Goal: Task Accomplishment & Management: Manage account settings

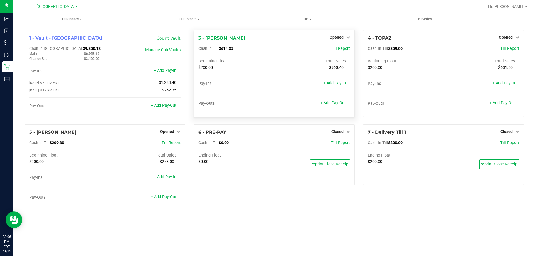
click at [228, 222] on div "Purchases Summary of purchases Fulfillment All purchases Customers All customer…" at bounding box center [273, 134] width 521 height 243
click at [129, 256] on div "Purchases Summary of purchases Fulfillment All purchases Customers All customer…" at bounding box center [273, 134] width 521 height 243
click at [187, 121] on div "1 - Vault - South Tampa WC Count Vault Cash In Vault: $9,358.12 Main: $6,958.12…" at bounding box center [104, 77] width 169 height 94
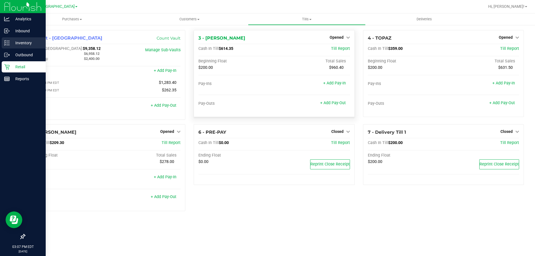
click at [18, 48] on div "Inventory" at bounding box center [24, 42] width 44 height 11
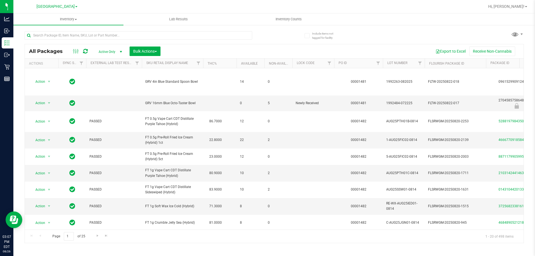
click at [333, 62] on div at bounding box center [334, 63] width 3 height 10
click at [330, 62] on span "Filter" at bounding box center [329, 63] width 4 height 4
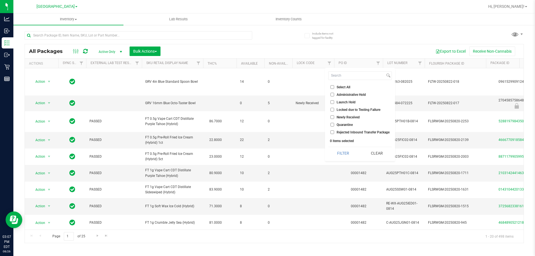
click at [338, 101] on span "Launch Hold" at bounding box center [345, 102] width 19 height 3
click at [334, 101] on input "Launch Hold" at bounding box center [332, 102] width 4 height 4
checkbox input "true"
click at [344, 153] on button "Filter" at bounding box center [343, 153] width 30 height 12
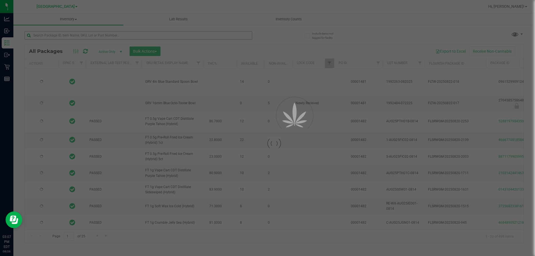
type input "2026-08-12"
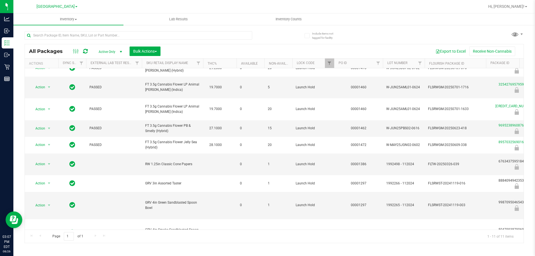
scroll to position [51, 0]
click at [336, 63] on th "PO ID" at bounding box center [358, 63] width 49 height 10
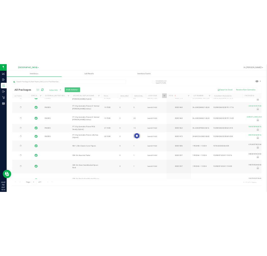
scroll to position [0, 0]
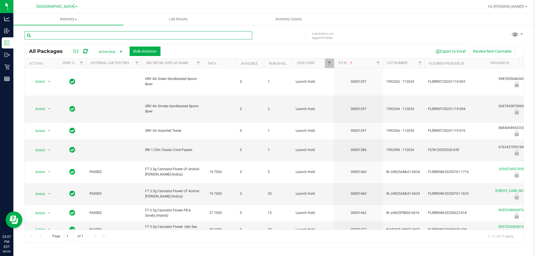
click at [42, 38] on input "text" at bounding box center [139, 35] width 228 height 8
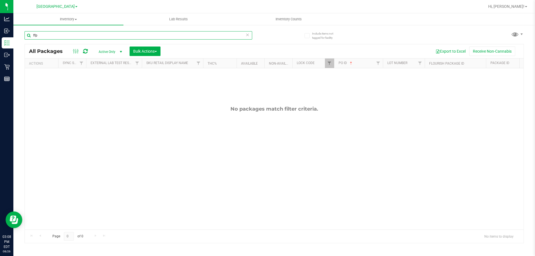
type input "ffp"
click at [332, 66] on link "Filter" at bounding box center [329, 62] width 9 height 9
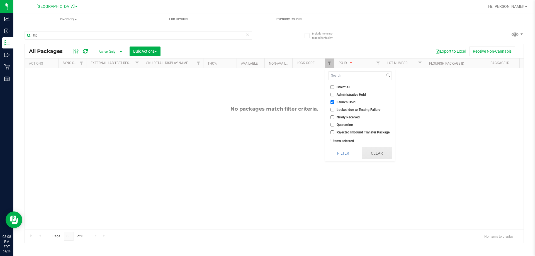
click at [382, 158] on button "Clear" at bounding box center [377, 153] width 30 height 12
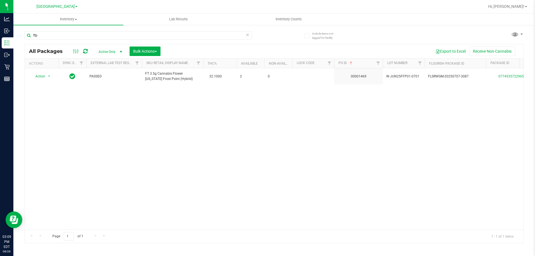
drag, startPoint x: 157, startPoint y: 141, endPoint x: 155, endPoint y: 138, distance: 3.2
click at [157, 141] on div "Action Action Adjust qty Create package Edit attributes Global inventory Locate…" at bounding box center [274, 148] width 499 height 161
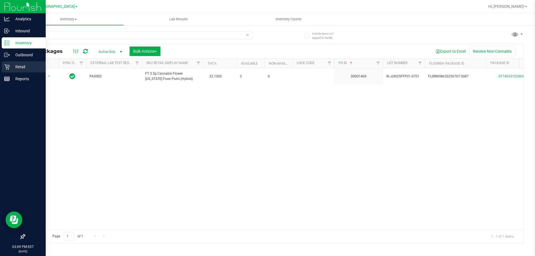
click at [27, 67] on p "Retail" at bounding box center [26, 67] width 33 height 7
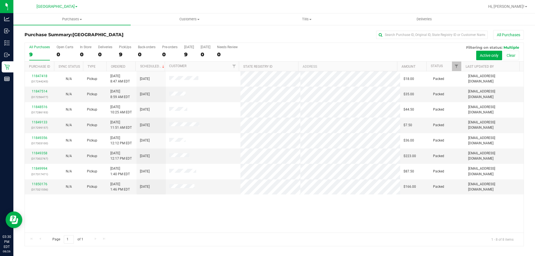
click at [216, 208] on div "11847418 (317244245) N/A Pickup 8/26/2025 8:47 AM EDT 8/26/2025 $18.00 Packed r…" at bounding box center [274, 151] width 499 height 161
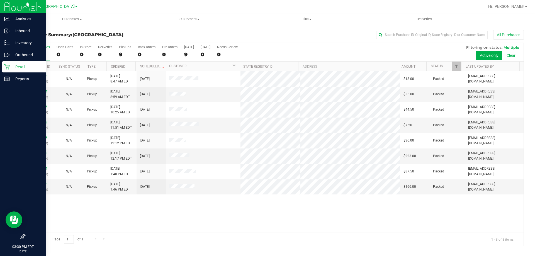
click at [19, 66] on p "Retail" at bounding box center [26, 67] width 33 height 7
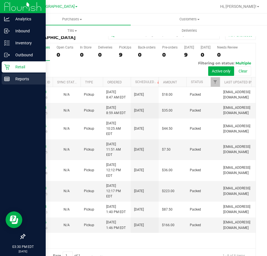
click at [6, 76] on div "Reports" at bounding box center [24, 78] width 44 height 11
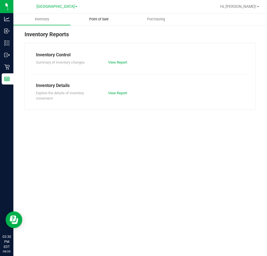
click at [101, 19] on span "Point of Sale" at bounding box center [99, 19] width 35 height 5
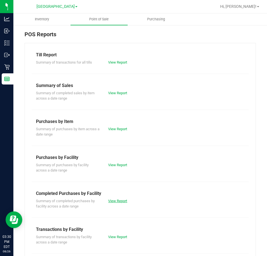
click at [119, 199] on link "View Report" at bounding box center [117, 201] width 19 height 4
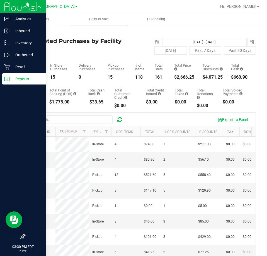
click at [9, 86] on div at bounding box center [23, 158] width 46 height 146
click at [12, 83] on div "Reports" at bounding box center [24, 78] width 44 height 11
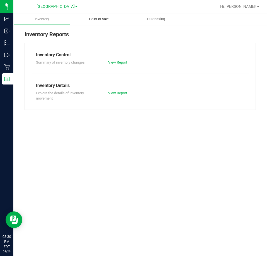
click at [107, 22] on uib-tab-heading "Point of Sale" at bounding box center [98, 19] width 57 height 12
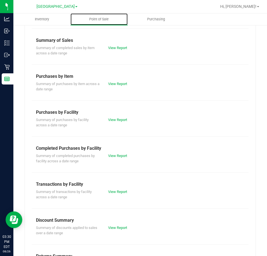
scroll to position [75, 0]
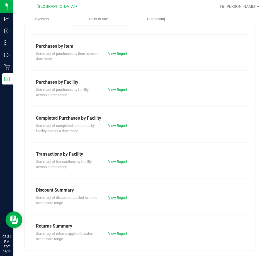
click at [116, 197] on link "View Report" at bounding box center [117, 197] width 19 height 4
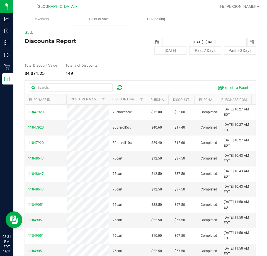
click at [155, 40] on span "select" at bounding box center [157, 42] width 4 height 4
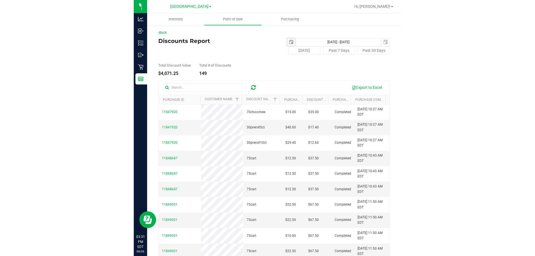
scroll to position [0, 14]
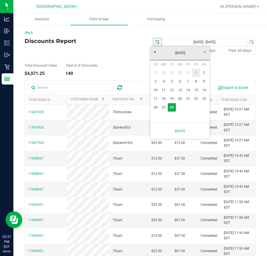
click at [195, 73] on link "1" at bounding box center [196, 73] width 8 height 9
type input "2025-08-01"
type input "Aug 1, 2025 - Aug 26, 2025"
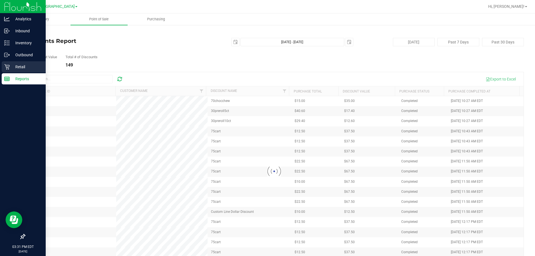
click at [4, 73] on link "Retail" at bounding box center [23, 67] width 46 height 12
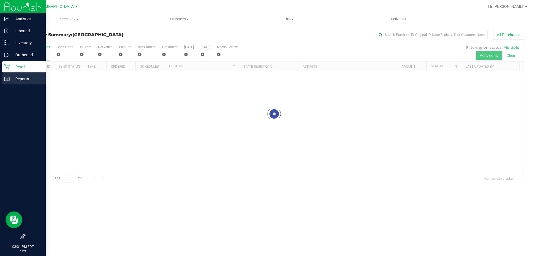
click at [12, 77] on p "Reports" at bounding box center [26, 78] width 33 height 7
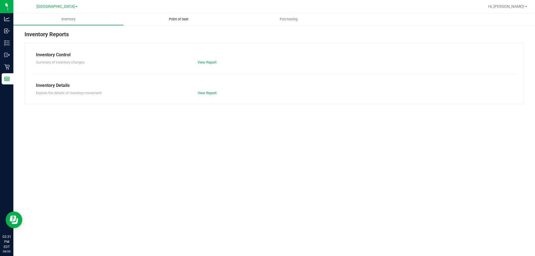
click at [166, 21] on span "Point of Sale" at bounding box center [178, 19] width 35 height 5
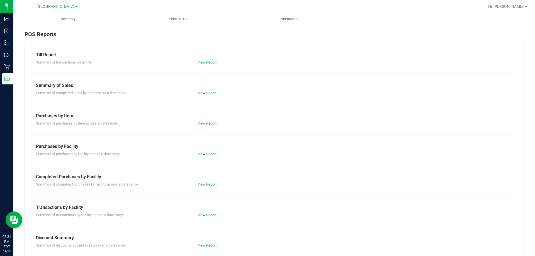
click at [203, 247] on div "View Report" at bounding box center [233, 246] width 81 height 6
click at [204, 243] on link "View Report" at bounding box center [206, 245] width 19 height 4
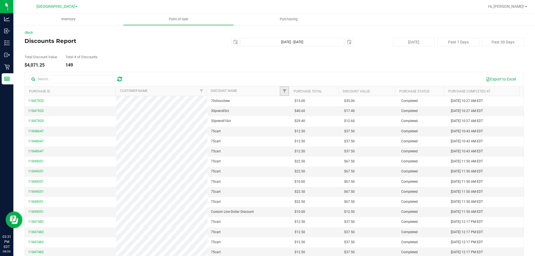
click at [284, 92] on link "Filter" at bounding box center [284, 90] width 9 height 9
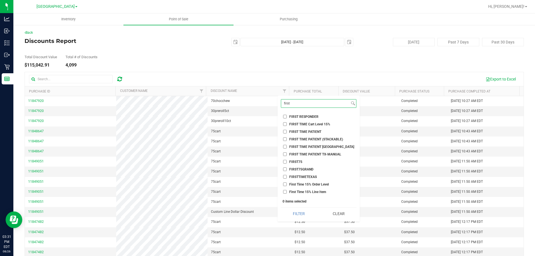
type input "first"
click at [286, 132] on input "FIRST TIME PATIENT" at bounding box center [285, 132] width 4 height 4
checkbox input "true"
click at [299, 215] on button "Filter" at bounding box center [299, 214] width 36 height 12
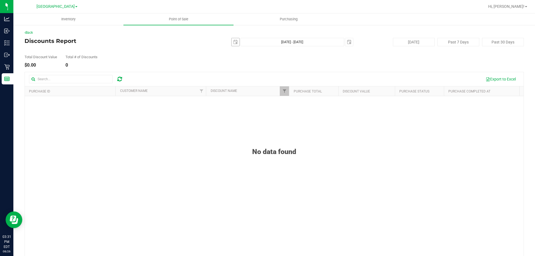
click at [231, 44] on span "select" at bounding box center [235, 42] width 8 height 8
click at [272, 73] on link "1" at bounding box center [274, 73] width 8 height 9
type input "2025-08-01"
type input "Aug 1, 2025 - Aug 26, 2025"
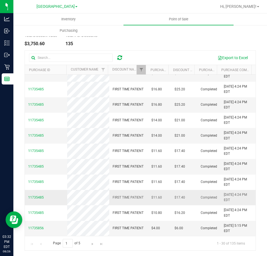
scroll to position [30, 0]
click at [91, 245] on span "Go to the next page" at bounding box center [92, 243] width 4 height 4
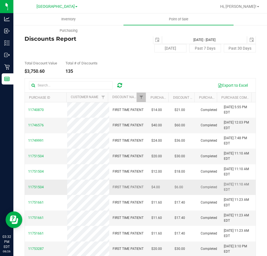
scroll to position [0, 0]
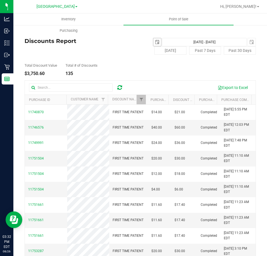
click at [156, 43] on span "select" at bounding box center [157, 42] width 4 height 4
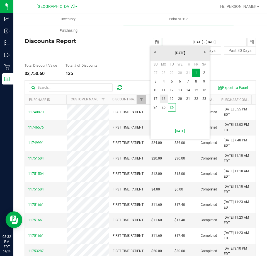
click at [163, 99] on link "18" at bounding box center [164, 98] width 8 height 9
type input "2025-08-18"
type input "Aug 18, 2025 - Aug 26, 2025"
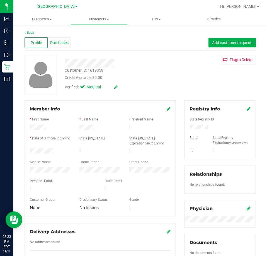
click at [59, 40] on span "Purchases" at bounding box center [59, 43] width 18 height 6
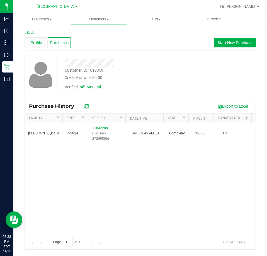
click at [36, 41] on span "Profile" at bounding box center [36, 43] width 11 height 6
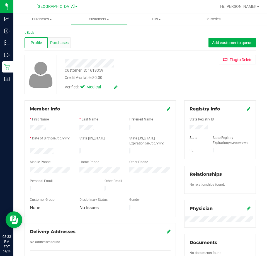
click at [63, 45] on span "Purchases" at bounding box center [59, 43] width 18 height 6
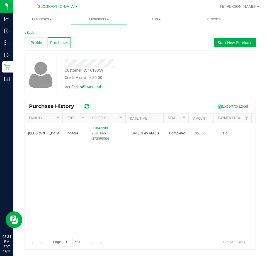
click at [42, 46] on div "Profile" at bounding box center [36, 42] width 23 height 11
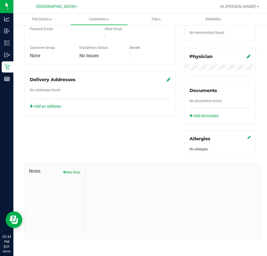
scroll to position [152, 0]
click at [76, 172] on button "New Note" at bounding box center [71, 171] width 17 height 5
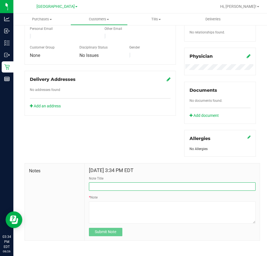
click at [118, 189] on input "Note Title" at bounding box center [172, 186] width 167 height 8
type input "Called about 2nd time visit discount"
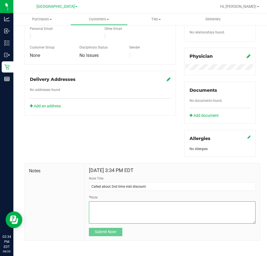
click at [105, 206] on textarea "* Note" at bounding box center [172, 212] width 167 height 22
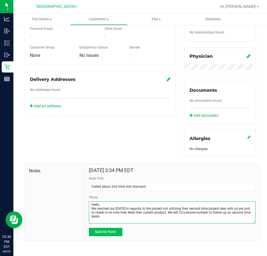
type textarea "Hello, We reached out today in regards to the patient not utilizing their secon…"
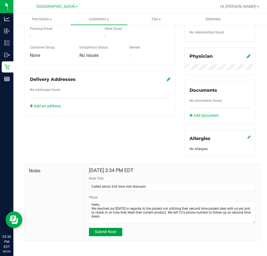
click at [102, 233] on span "Submit Note" at bounding box center [105, 231] width 21 height 4
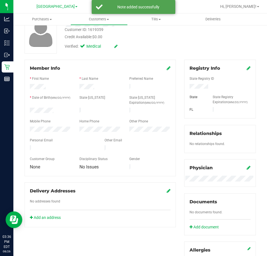
scroll to position [0, 0]
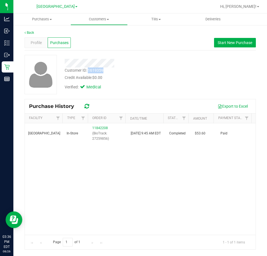
drag, startPoint x: 104, startPoint y: 69, endPoint x: 88, endPoint y: 70, distance: 15.6
click at [88, 70] on div "Customer ID: 1619359 Credit Available: $0.00" at bounding box center [120, 73] width 120 height 13
copy div "1619359"
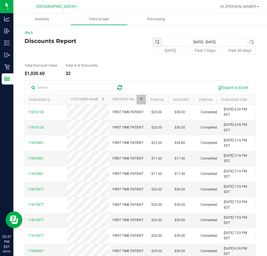
click at [155, 42] on span "select" at bounding box center [157, 42] width 4 height 4
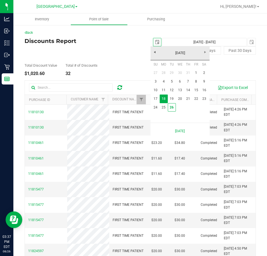
scroll to position [0, 14]
click at [157, 106] on link "24" at bounding box center [156, 107] width 8 height 9
type input "2025-08-24"
type input "Aug 24, 2025 - Aug 26, 2025"
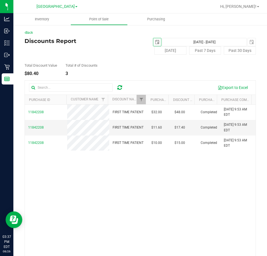
click at [155, 43] on span "select" at bounding box center [157, 42] width 4 height 4
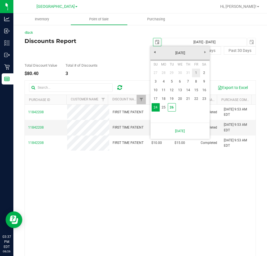
click at [192, 73] on link "1" at bounding box center [196, 73] width 8 height 9
type input "2025-08-01"
type input "Aug 1, 2025 - Aug 26, 2025"
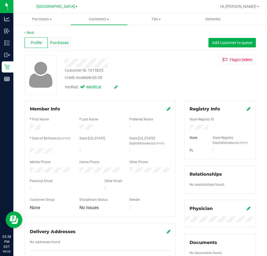
click at [57, 43] on span "Purchases" at bounding box center [59, 43] width 18 height 6
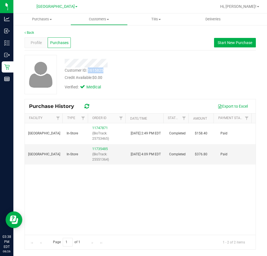
drag, startPoint x: 104, startPoint y: 69, endPoint x: 89, endPoint y: 71, distance: 16.0
click at [89, 71] on div "Customer ID: 1615825 Credit Available: $0.00" at bounding box center [120, 73] width 120 height 13
copy div "1615825"
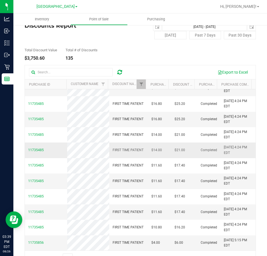
scroll to position [30, 0]
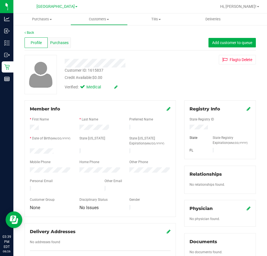
click at [66, 44] on span "Purchases" at bounding box center [59, 43] width 18 height 6
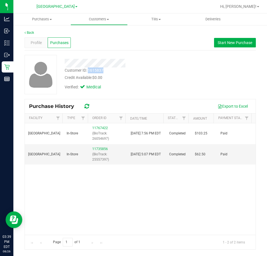
drag, startPoint x: 105, startPoint y: 70, endPoint x: 89, endPoint y: 70, distance: 15.9
click at [89, 70] on div "Customer ID: 1615837 Credit Available: $0.00" at bounding box center [120, 73] width 120 height 13
copy div "1615837"
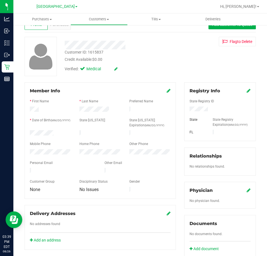
scroll to position [56, 0]
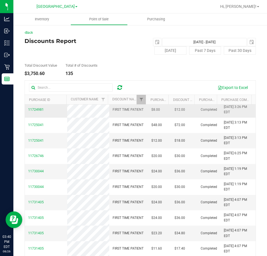
scroll to position [56, 0]
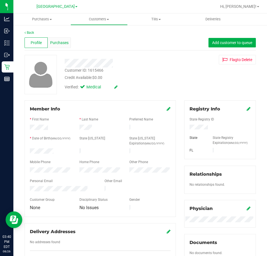
click at [58, 41] on span "Purchases" at bounding box center [59, 43] width 18 height 6
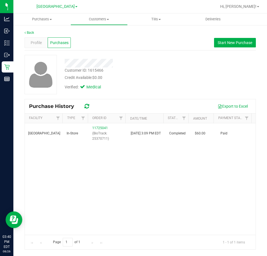
click at [195, 160] on div "South Tampa WC In-Store 11725041 (BioTrack: 25370711) 8/1/2025 3:09 PM EDT Comp…" at bounding box center [140, 178] width 231 height 111
drag, startPoint x: 107, startPoint y: 70, endPoint x: 89, endPoint y: 71, distance: 17.9
click at [89, 71] on div "Customer ID: 1615466 Credit Available: $0.00" at bounding box center [120, 73] width 120 height 13
copy div "1615466"
click at [34, 41] on span "Profile" at bounding box center [36, 43] width 11 height 6
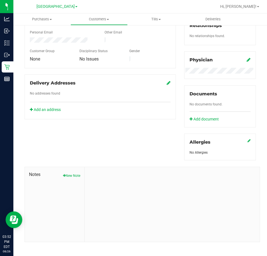
scroll to position [152, 0]
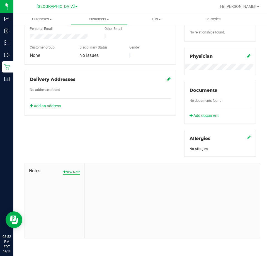
click at [72, 172] on button "New Note" at bounding box center [71, 171] width 17 height 5
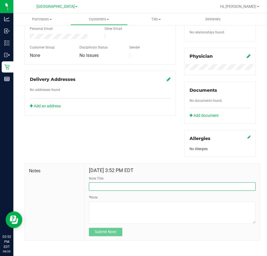
click at [113, 183] on input "Note Title" at bounding box center [172, 186] width 167 height 8
type input "Reached out regarding 2nd time"
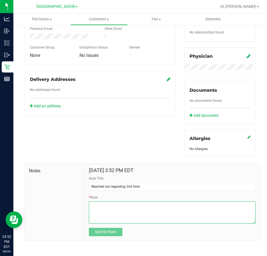
click at [152, 204] on textarea "* Note" at bounding box center [172, 212] width 167 height 22
type textarea "Reached out regarding 2nd time pt visit follow up and lef CC"
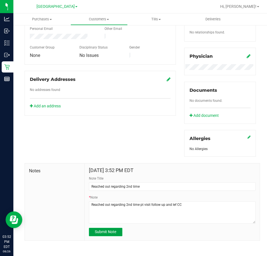
click at [119, 229] on button "Submit Note" at bounding box center [105, 232] width 33 height 8
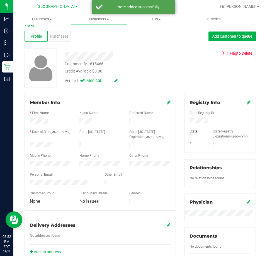
scroll to position [0, 0]
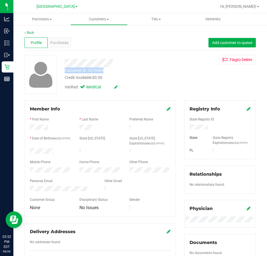
drag, startPoint x: 104, startPoint y: 69, endPoint x: 65, endPoint y: 71, distance: 39.3
click at [65, 71] on div "Customer ID: 1615466 Credit Available: $0.00" at bounding box center [120, 73] width 120 height 13
copy div "Customer ID: 1615466"
click at [111, 69] on div "Customer ID: 1615466 Credit Available: $0.00" at bounding box center [120, 73] width 120 height 13
drag, startPoint x: 109, startPoint y: 69, endPoint x: 89, endPoint y: 71, distance: 20.9
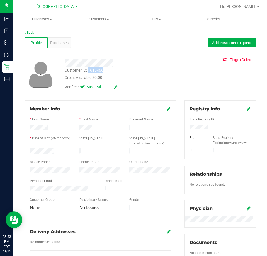
click at [89, 71] on div "Customer ID: 1615466 Credit Available: $0.00" at bounding box center [120, 73] width 120 height 13
copy div "1615466"
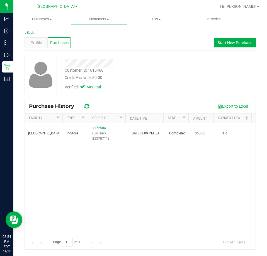
click at [87, 163] on div "South Tampa WC In-Store 11725041 (BioTrack: 25370711) 8/1/2025 3:09 PM EDT Comp…" at bounding box center [140, 178] width 231 height 111
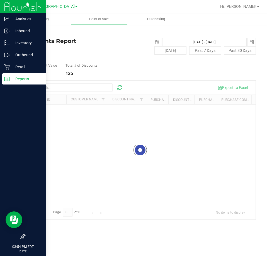
click at [2, 76] on div "Reports" at bounding box center [24, 78] width 44 height 11
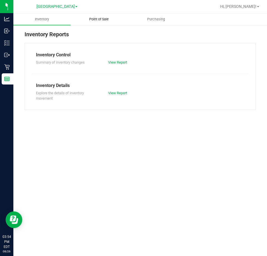
click at [103, 18] on span "Point of Sale" at bounding box center [99, 19] width 35 height 5
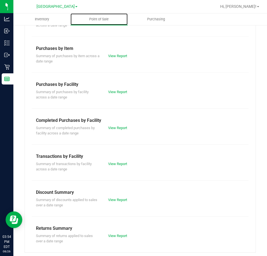
scroll to position [75, 0]
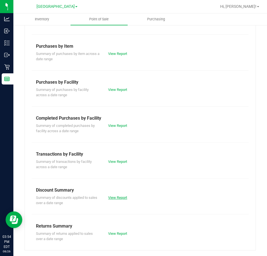
click at [116, 198] on link "View Report" at bounding box center [117, 197] width 19 height 4
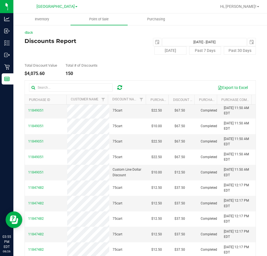
scroll to position [107, 0]
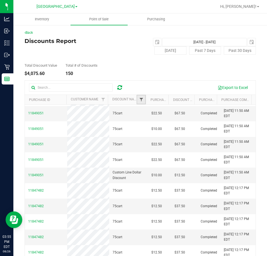
click at [140, 99] on span "Filter" at bounding box center [141, 99] width 4 height 4
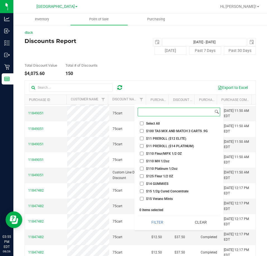
click at [149, 113] on input at bounding box center [175, 112] width 75 height 8
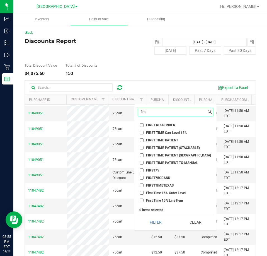
type input "first"
click at [138, 216] on button "Filter" at bounding box center [156, 222] width 36 height 12
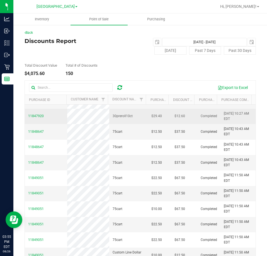
scroll to position [0, 0]
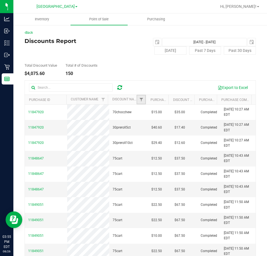
click at [136, 102] on link "Filter" at bounding box center [140, 99] width 9 height 9
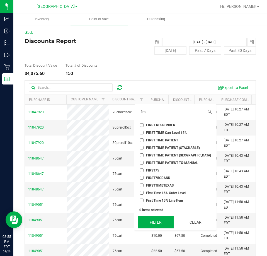
click at [160, 221] on button "Filter" at bounding box center [156, 222] width 36 height 12
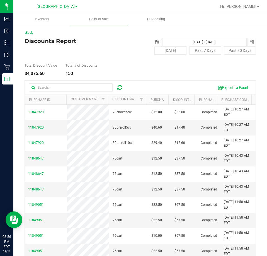
click at [156, 43] on span "select" at bounding box center [157, 42] width 4 height 4
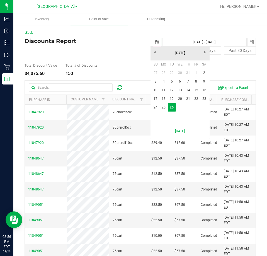
scroll to position [0, 14]
click at [155, 81] on link "3" at bounding box center [156, 81] width 8 height 9
type input "2025-08-03"
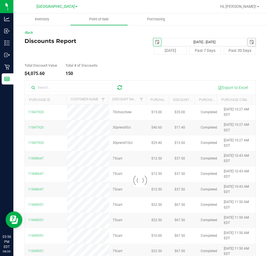
click at [249, 42] on span "select" at bounding box center [251, 42] width 4 height 4
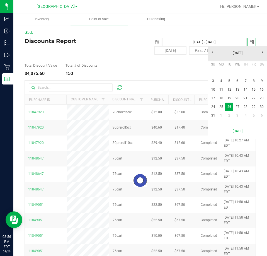
scroll to position [0, 14]
click at [211, 99] on link "17" at bounding box center [213, 98] width 8 height 9
type input "Aug 3, 2025 - Aug 17, 2025"
type input "2025-08-17"
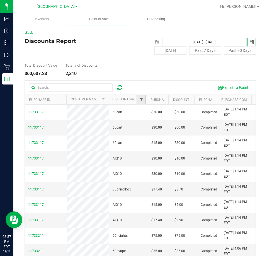
click at [139, 99] on span "Filter" at bounding box center [141, 99] width 4 height 4
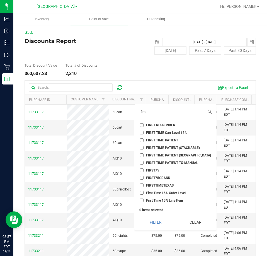
click at [142, 140] on input "FIRST TIME PATIENT" at bounding box center [142, 140] width 4 height 4
checkbox input "true"
click at [162, 220] on button "Filter" at bounding box center [156, 222] width 36 height 12
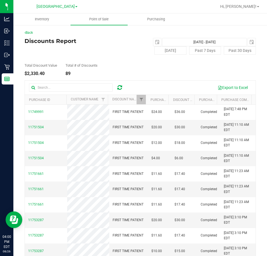
scroll to position [279, 0]
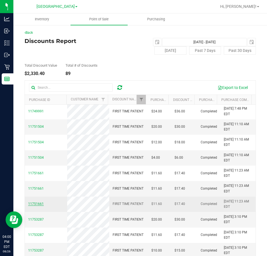
click at [30, 203] on span "11751661" at bounding box center [36, 204] width 16 height 4
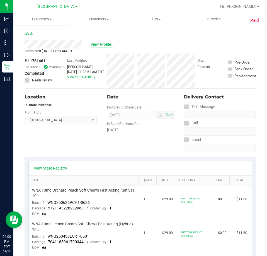
click at [102, 44] on span "View Profile" at bounding box center [102, 45] width 22 height 6
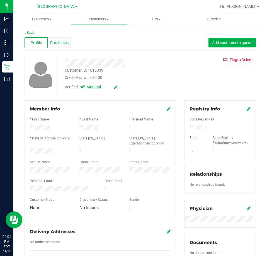
click at [68, 47] on div "Purchases" at bounding box center [59, 42] width 23 height 11
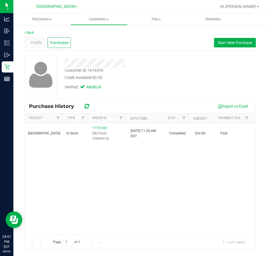
click at [219, 162] on div "South Tampa WC In-Store 11751661 (BioTrack: 25809915) 8/7/2025 11:20 AM EDT Com…" at bounding box center [140, 178] width 231 height 111
click at [128, 71] on div "Customer ID: 1616339 Credit Available: $0.00" at bounding box center [120, 73] width 120 height 13
drag, startPoint x: 115, startPoint y: 72, endPoint x: 99, endPoint y: 73, distance: 16.2
click at [99, 73] on div "Customer ID: 1616339 Credit Available: $0.00" at bounding box center [120, 73] width 120 height 13
click at [104, 69] on div "Customer ID: 1616339 Credit Available: $0.00" at bounding box center [120, 73] width 120 height 13
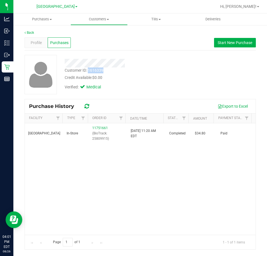
drag, startPoint x: 104, startPoint y: 69, endPoint x: 89, endPoint y: 71, distance: 15.0
click at [89, 71] on div "Customer ID: 1616339 Credit Available: $0.00" at bounding box center [120, 73] width 120 height 13
copy div "1616339"
click at [125, 83] on div "Verified: Medical" at bounding box center [120, 87] width 120 height 12
click at [210, 187] on div "South Tampa WC In-Store 11751661 (BioTrack: 25809915) 8/7/2025 11:20 AM EDT Com…" at bounding box center [140, 178] width 231 height 111
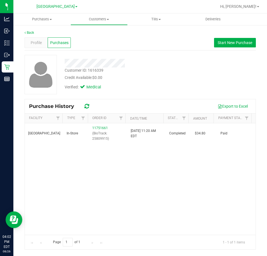
click at [136, 201] on div "South Tampa WC In-Store 11751661 (BioTrack: 25809915) 8/7/2025 11:20 AM EDT Com…" at bounding box center [140, 178] width 231 height 111
click at [44, 46] on div "Profile" at bounding box center [36, 42] width 23 height 11
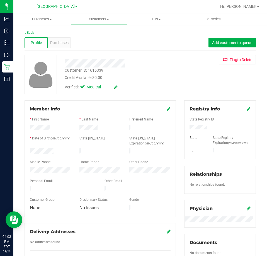
click at [111, 76] on div "Credit Available: $0.00" at bounding box center [120, 78] width 111 height 6
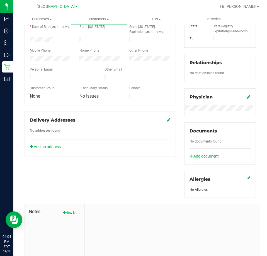
scroll to position [152, 0]
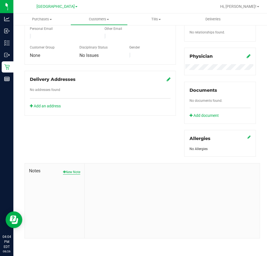
click at [75, 171] on button "New Note" at bounding box center [71, 171] width 17 height 5
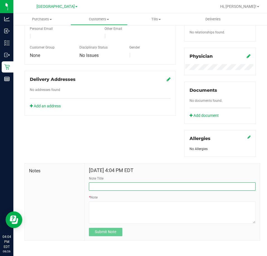
click at [103, 185] on input "Note Title" at bounding box center [172, 186] width 167 height 8
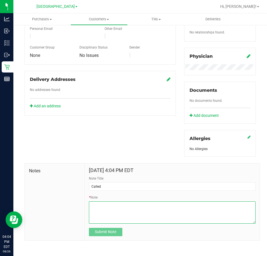
click at [98, 212] on textarea "* Note" at bounding box center [172, 212] width 167 height 22
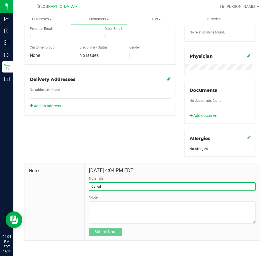
click at [109, 189] on input "Called" at bounding box center [172, 186] width 167 height 8
type input "Called about 2nd time discount"
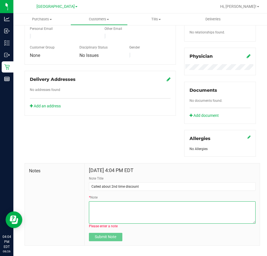
click at [105, 204] on textarea "* Note" at bounding box center [172, 212] width 167 height 22
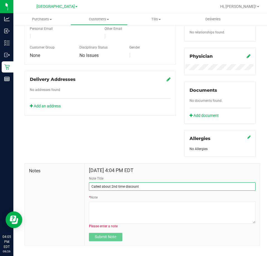
drag, startPoint x: 152, startPoint y: 186, endPoint x: 78, endPoint y: 179, distance: 73.6
click at [78, 179] on div "Notes Aug 26, 2025 4:04 PM EDT Note Title Called about 2nd time discount * Note…" at bounding box center [142, 204] width 235 height 82
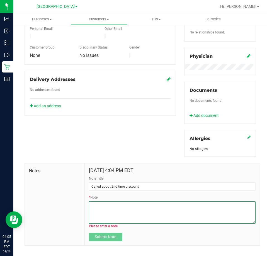
click at [98, 207] on textarea "* Note" at bounding box center [172, 212] width 167 height 22
paste textarea "Called about 2nd time discount"
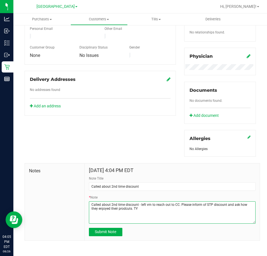
click at [127, 208] on textarea "* Note" at bounding box center [172, 212] width 167 height 22
type textarea "Called about 2nd time discount - left vm to reach out to CC. Please inform of S…"
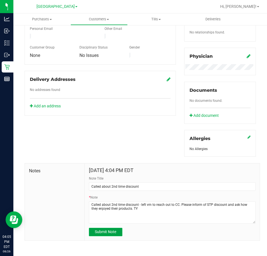
click at [109, 232] on span "Submit Note" at bounding box center [105, 231] width 21 height 4
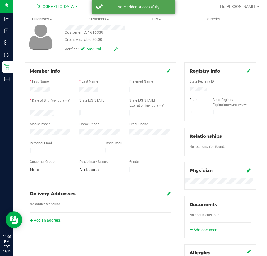
scroll to position [13, 0]
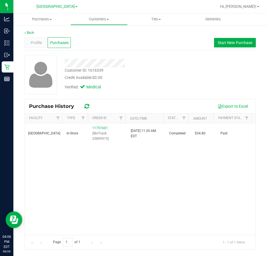
click at [140, 181] on div "South Tampa WC In-Store 11751661 (BioTrack: 25809915) 8/7/2025 11:20 AM EDT Com…" at bounding box center [140, 178] width 231 height 111
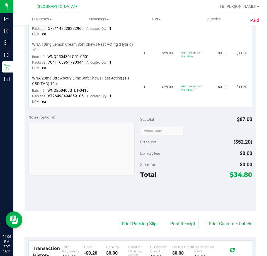
scroll to position [223, 0]
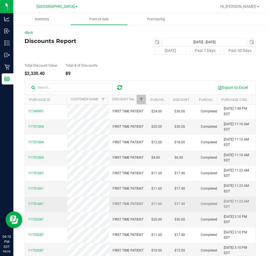
scroll to position [302, 0]
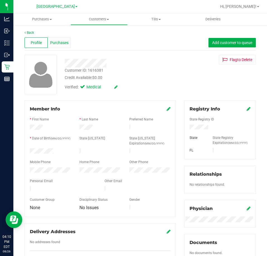
click at [55, 43] on span "Purchases" at bounding box center [59, 43] width 18 height 6
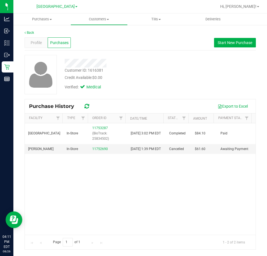
drag, startPoint x: 60, startPoint y: 199, endPoint x: 134, endPoint y: 206, distance: 74.2
click at [134, 206] on div "South Tampa WC In-Store 11753287 (BioTrack: 25834502) 8/7/2025 3:02 PM EDT Comp…" at bounding box center [140, 178] width 231 height 111
click at [38, 40] on span "Profile" at bounding box center [36, 43] width 11 height 6
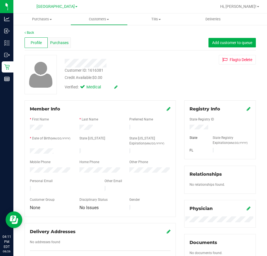
click at [56, 42] on span "Purchases" at bounding box center [59, 43] width 18 height 6
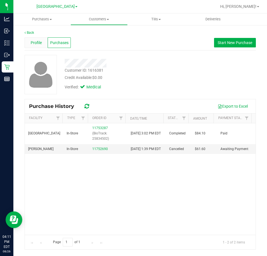
click at [31, 41] on span "Profile" at bounding box center [36, 43] width 11 height 6
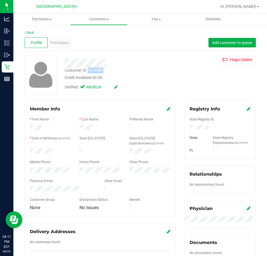
drag, startPoint x: 104, startPoint y: 69, endPoint x: 88, endPoint y: 70, distance: 15.6
click at [88, 70] on div "Customer ID: 1616381 Credit Available: $0.00" at bounding box center [120, 73] width 120 height 13
copy div "1616381"
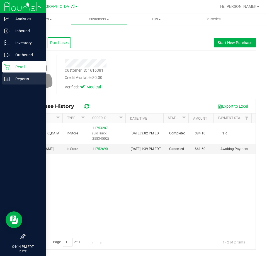
click at [8, 79] on line at bounding box center [8, 79] width 0 height 3
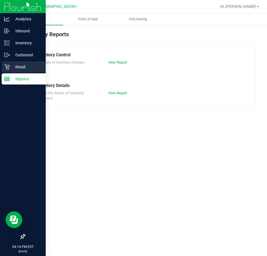
click at [27, 68] on p "Retail" at bounding box center [26, 67] width 33 height 7
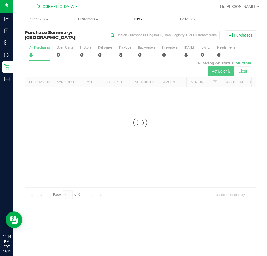
click at [142, 18] on span "Tills" at bounding box center [137, 19] width 49 height 5
click at [147, 35] on span "Manage tills" at bounding box center [132, 33] width 38 height 5
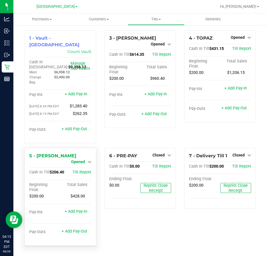
click at [82, 159] on span "Opened" at bounding box center [78, 161] width 14 height 4
click at [84, 164] on link "Close Till" at bounding box center [78, 166] width 15 height 4
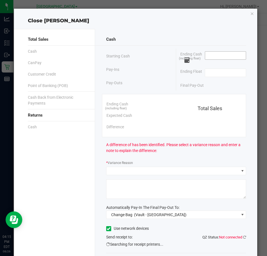
click at [216, 54] on input at bounding box center [225, 56] width 41 height 8
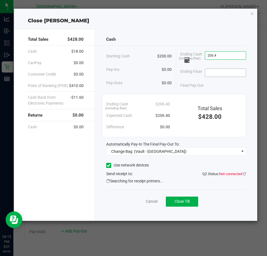
click at [221, 72] on input at bounding box center [225, 73] width 41 height 8
type input "$206.40"
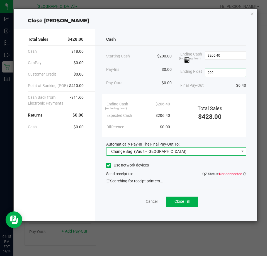
click at [152, 151] on span "(Vault - South Tampa WC)" at bounding box center [160, 151] width 52 height 4
type input "$200.00"
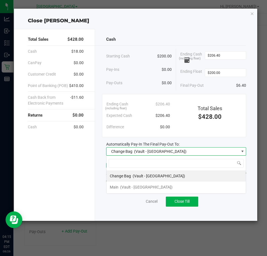
scroll to position [8, 140]
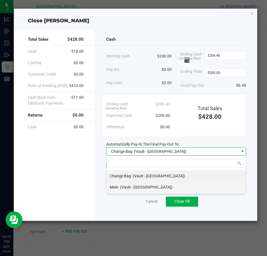
click at [135, 189] on span "(Vault - South Tampa WC)" at bounding box center [146, 187] width 52 height 4
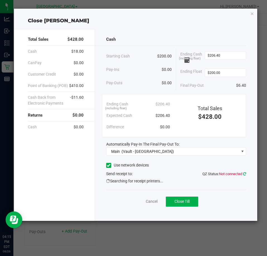
click at [245, 174] on icon at bounding box center [244, 174] width 3 height 4
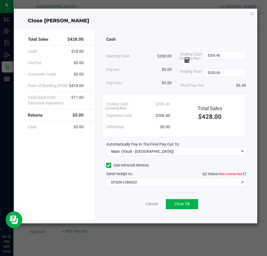
click at [244, 173] on icon at bounding box center [244, 174] width 3 height 4
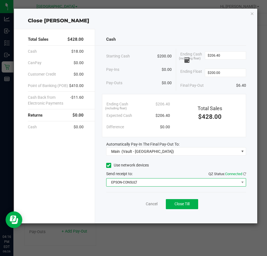
click at [230, 181] on span "EPSON-CONSULT" at bounding box center [172, 182] width 132 height 8
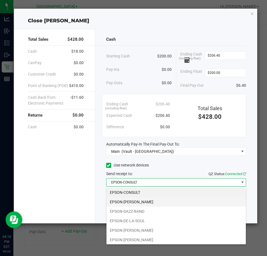
click at [151, 199] on li "EPSON-DAVID-CROSBY" at bounding box center [175, 201] width 139 height 9
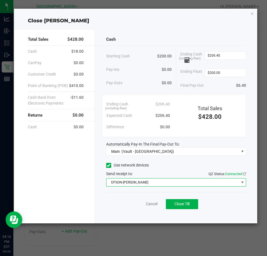
click at [123, 203] on div "Cancel Close Till" at bounding box center [176, 202] width 140 height 21
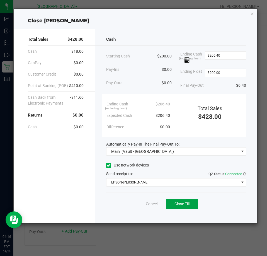
click at [181, 205] on span "Close Till" at bounding box center [181, 203] width 15 height 4
click at [137, 205] on link "Dismiss" at bounding box center [139, 204] width 13 height 6
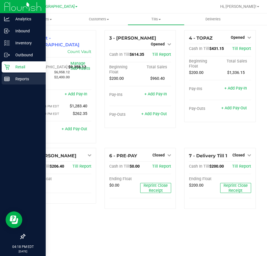
click at [8, 78] on line at bounding box center [6, 78] width 5 height 0
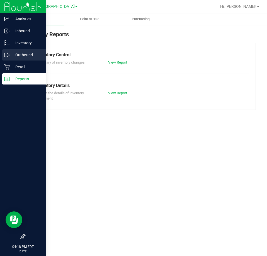
click at [29, 60] on div "Outbound" at bounding box center [24, 54] width 44 height 11
